Goal: Information Seeking & Learning: Learn about a topic

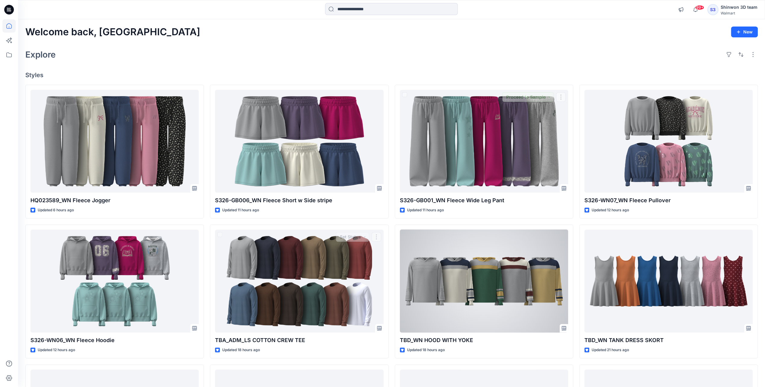
scroll to position [30, 0]
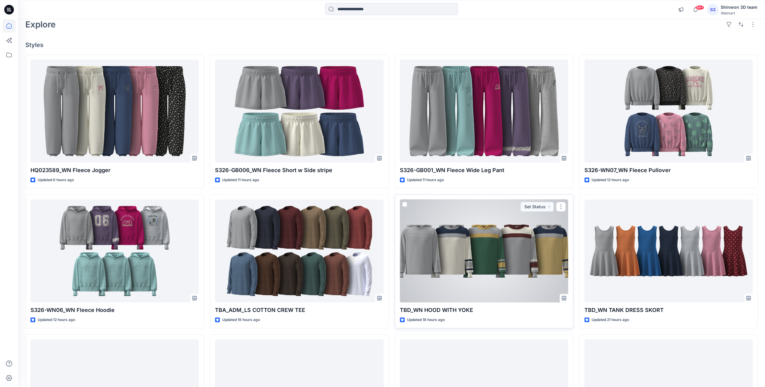
click at [503, 278] on div at bounding box center [484, 251] width 168 height 103
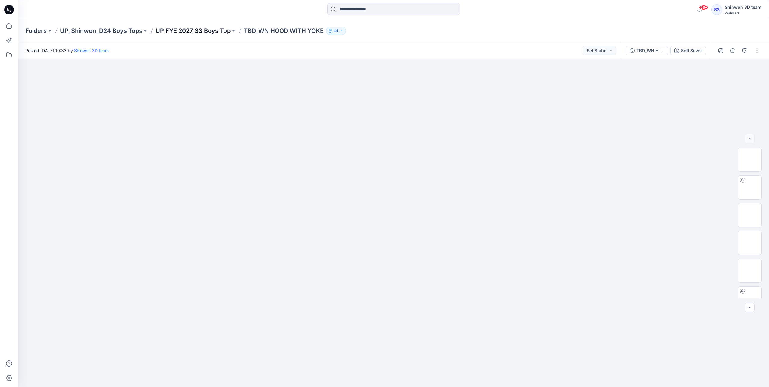
click at [214, 32] on p "UP FYE 2027 S3 Boys Top" at bounding box center [193, 31] width 75 height 8
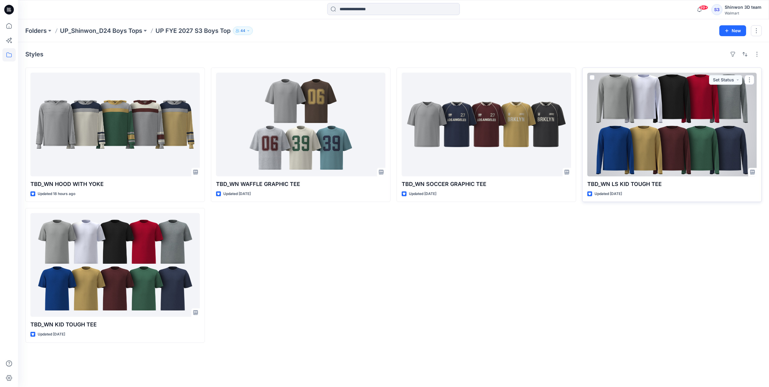
click at [617, 134] on div at bounding box center [672, 125] width 169 height 104
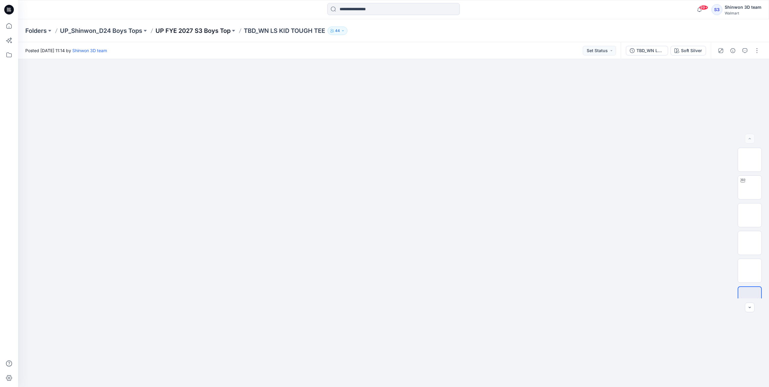
click at [177, 29] on p "UP FYE 2027 S3 Boys Top" at bounding box center [193, 31] width 75 height 8
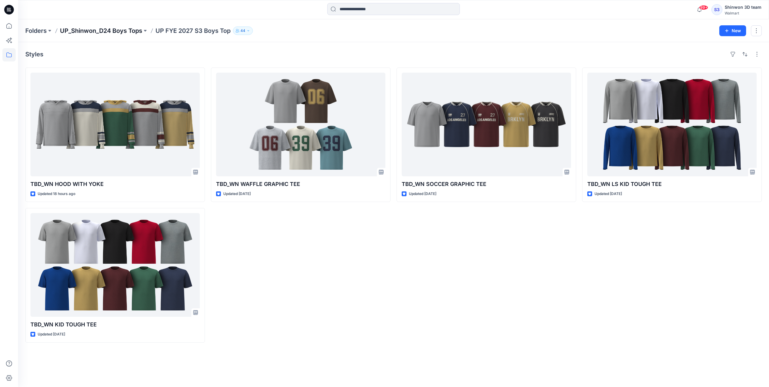
click at [103, 32] on p "UP_Shinwon_D24 Boys Tops" at bounding box center [101, 31] width 82 height 8
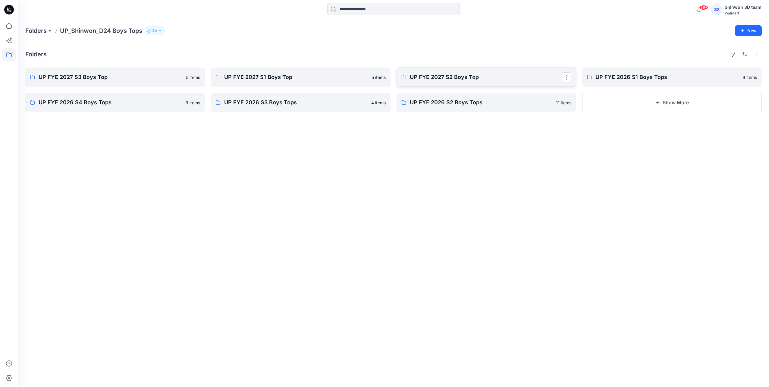
click at [444, 79] on p "UP FYE 2027 S2 Boys Top" at bounding box center [486, 77] width 152 height 8
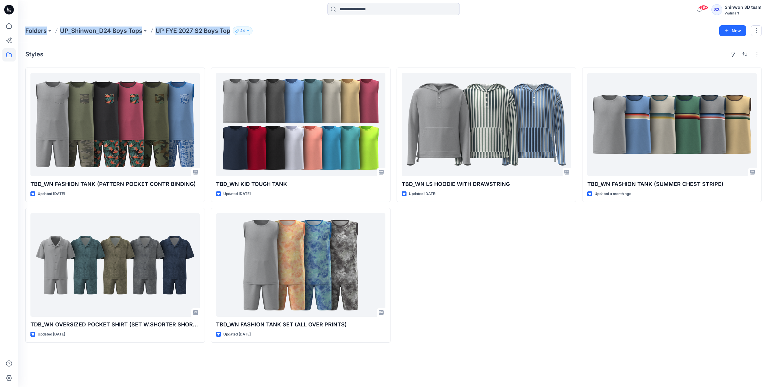
drag, startPoint x: 24, startPoint y: 22, endPoint x: 248, endPoint y: 38, distance: 224.9
click at [248, 38] on div "Folders UP_Shinwon_D24 Boys Tops UP FYE 2027 S2 Boys Top 44 New" at bounding box center [393, 30] width 751 height 23
drag, startPoint x: 248, startPoint y: 38, endPoint x: 260, endPoint y: 46, distance: 14.7
click at [256, 46] on div "Styles TBD_WN FASHION TANK (PATTERN POCKET CONTR BINDING) Updated [DATE] TDB_WN…" at bounding box center [393, 214] width 751 height 345
click at [239, 52] on div "Styles" at bounding box center [393, 54] width 737 height 10
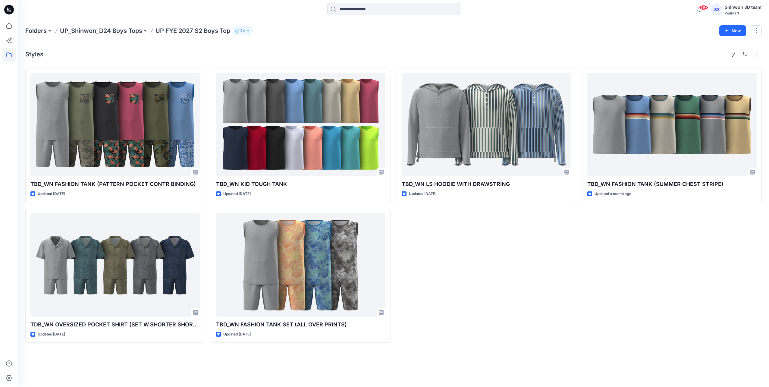
click at [443, 226] on div "TBD_WN LS HOODIE WITH DRAWSTRING Updated [DATE]" at bounding box center [487, 205] width 180 height 275
